Goal: Transaction & Acquisition: Purchase product/service

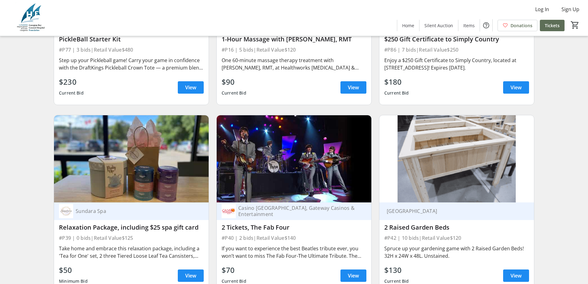
scroll to position [3301, 0]
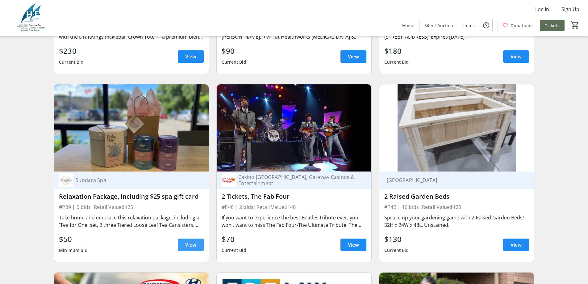
click at [196, 241] on span "View" at bounding box center [190, 244] width 11 height 7
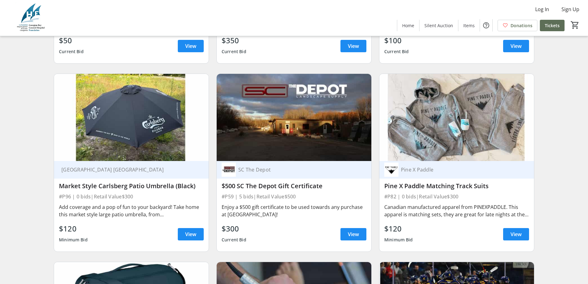
scroll to position [4874, 0]
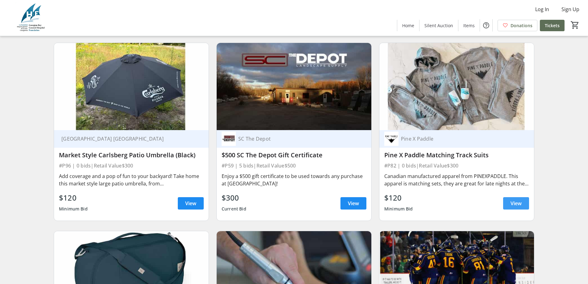
click at [509, 196] on span at bounding box center [516, 203] width 26 height 15
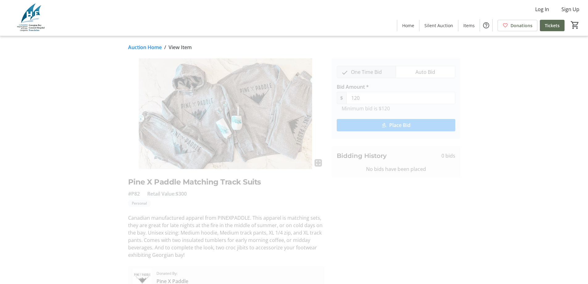
scroll to position [29, 0]
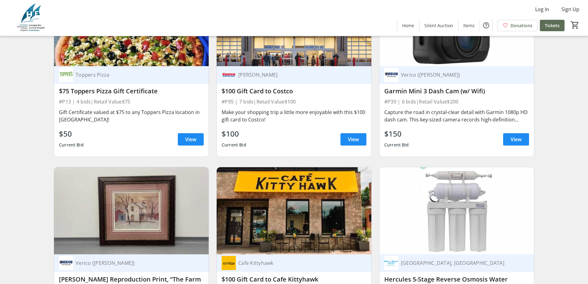
scroll to position [4103, 0]
